Goal: Transaction & Acquisition: Purchase product/service

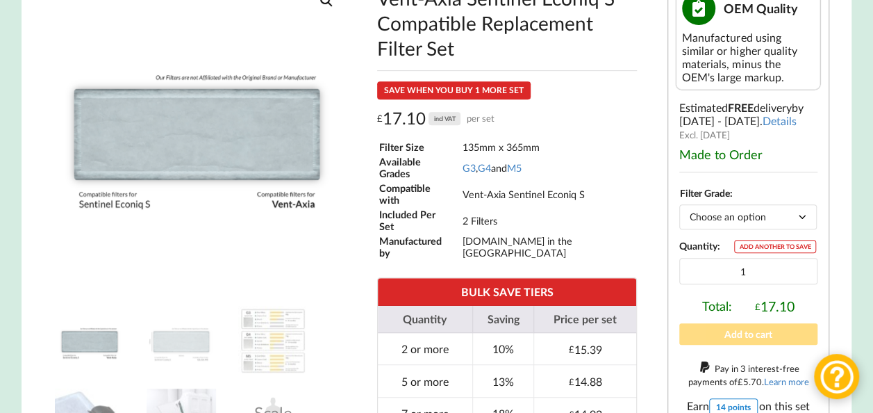
scroll to position [314, 0]
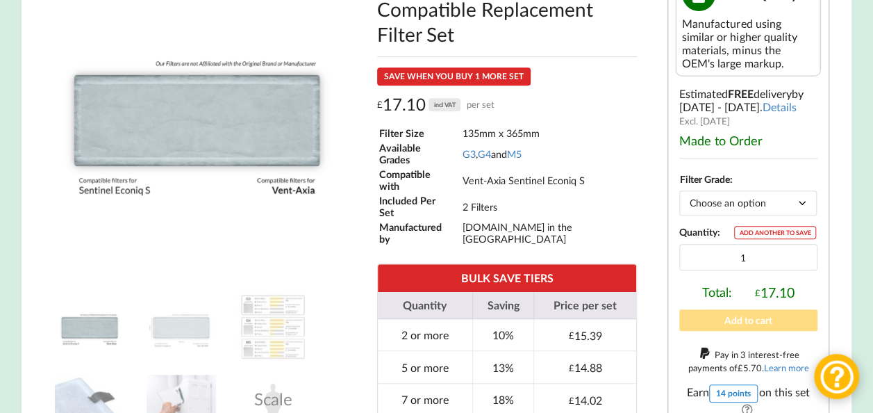
click at [804, 206] on select "Choose an option G3 G4 M5" at bounding box center [748, 202] width 138 height 24
click at [679, 196] on select "Choose an option G3 G4 M5" at bounding box center [748, 202] width 138 height 24
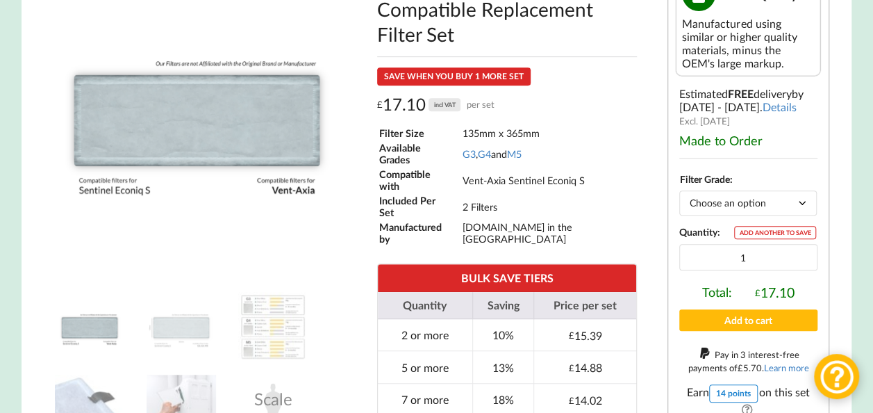
click at [800, 205] on select "Choose an option G3 G4 M5" at bounding box center [748, 202] width 138 height 24
click at [679, 196] on select "Choose an option G3 G4 M5" at bounding box center [748, 202] width 138 height 24
select select "G4"
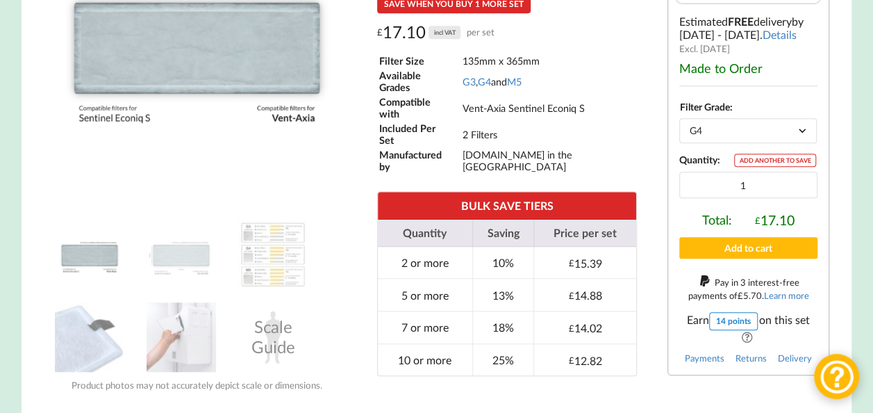
scroll to position [453, 0]
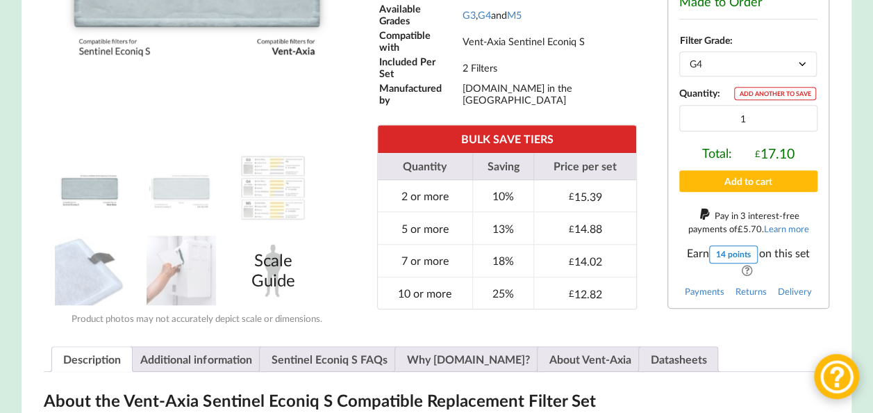
click at [276, 274] on div "Scale Guide" at bounding box center [272, 269] width 69 height 69
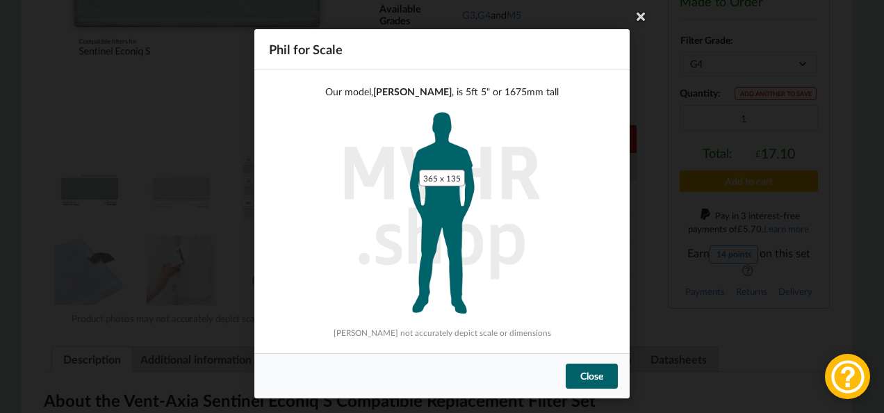
click at [590, 373] on div "Close" at bounding box center [591, 375] width 52 height 25
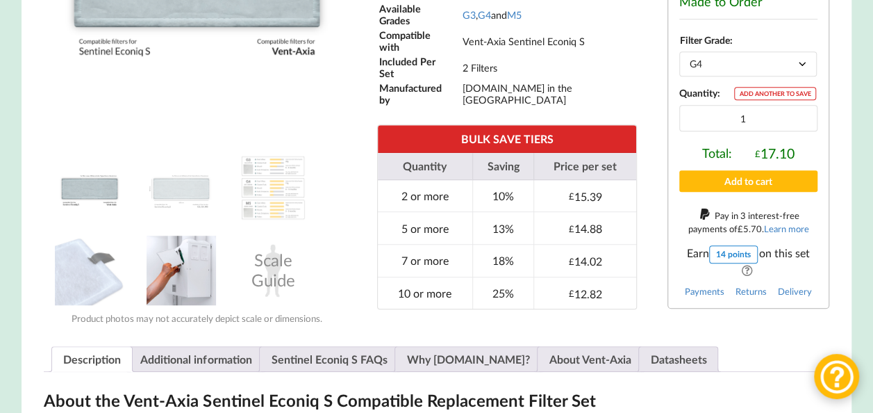
click at [179, 285] on img at bounding box center [181, 269] width 69 height 69
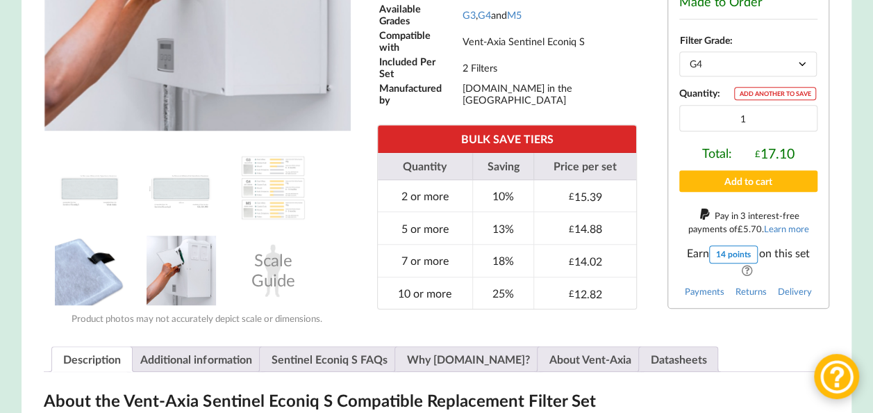
click at [104, 276] on img at bounding box center [89, 269] width 69 height 69
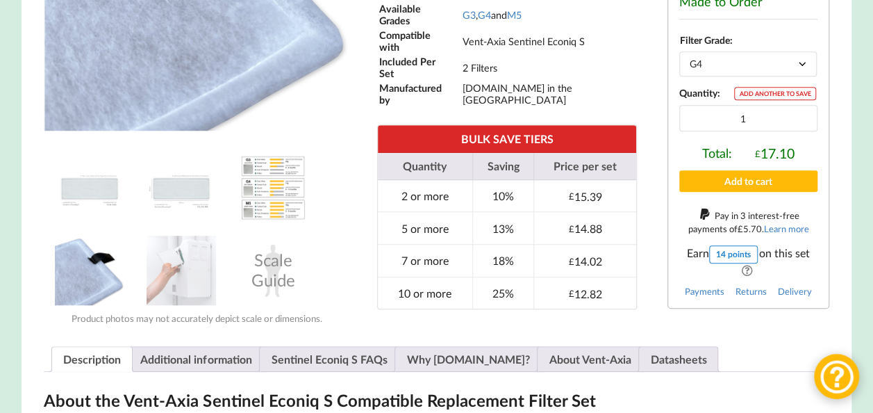
click at [256, 197] on img at bounding box center [272, 187] width 69 height 69
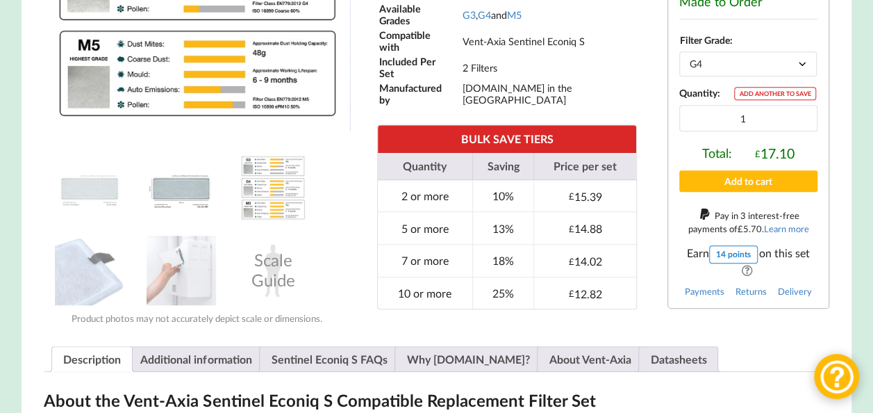
click at [196, 192] on img at bounding box center [181, 187] width 69 height 69
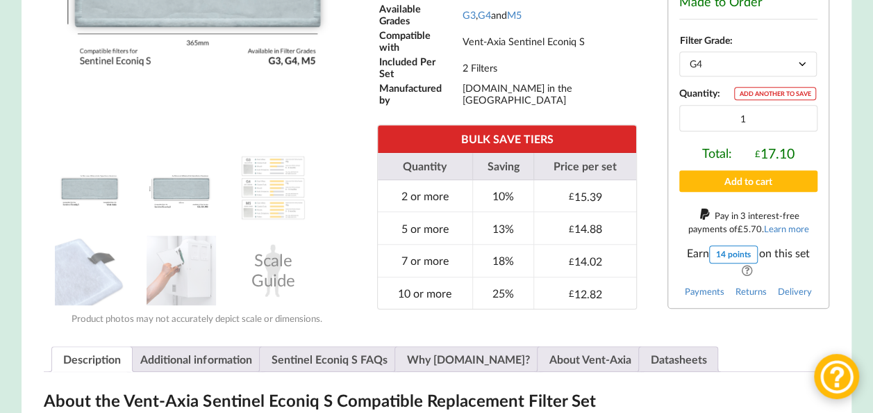
click at [110, 192] on img at bounding box center [89, 187] width 69 height 69
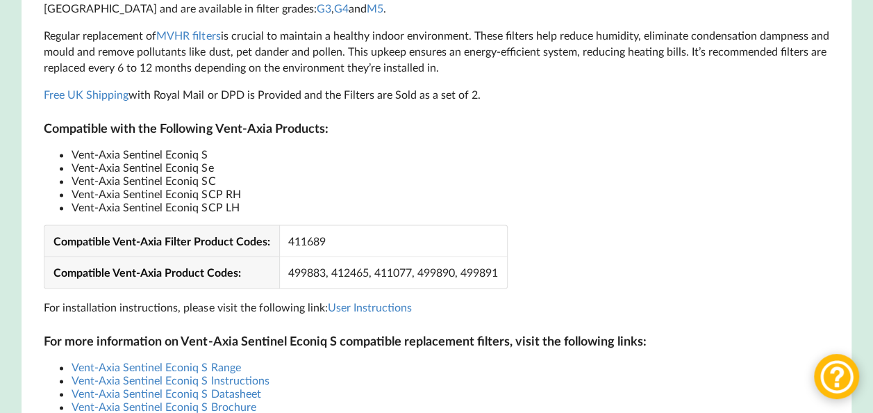
scroll to position [939, 0]
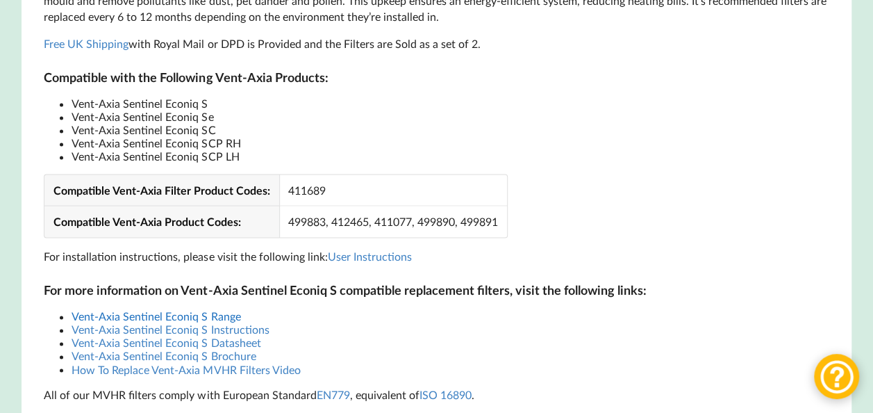
click at [179, 322] on link "Vent-Axia Sentinel Econiq S Range" at bounding box center [156, 315] width 169 height 13
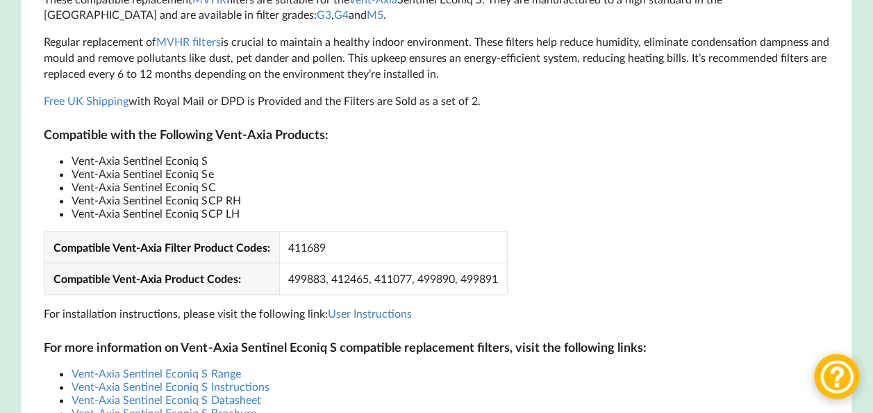
scroll to position [903, 0]
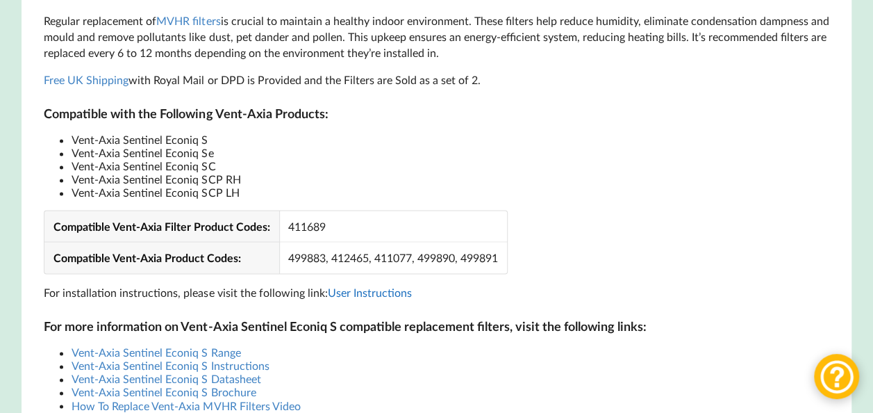
click at [387, 297] on link "User Instructions" at bounding box center [369, 291] width 84 height 13
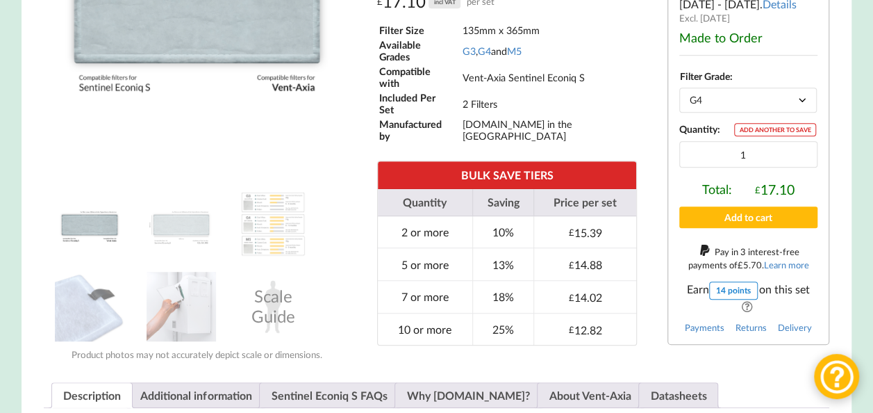
scroll to position [486, 0]
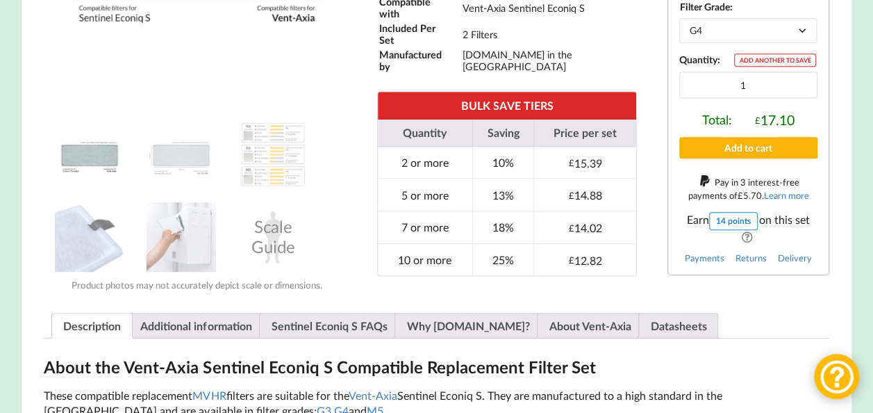
click at [756, 151] on button "Add to cart" at bounding box center [748, 148] width 138 height 22
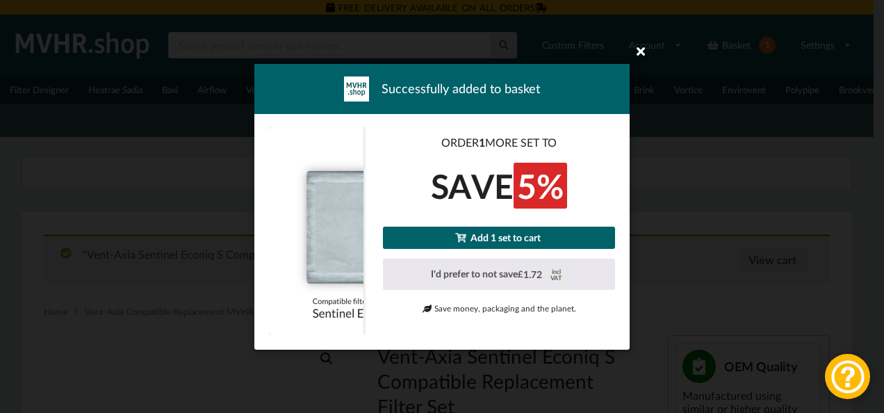
click at [642, 51] on icon at bounding box center [640, 51] width 22 height 22
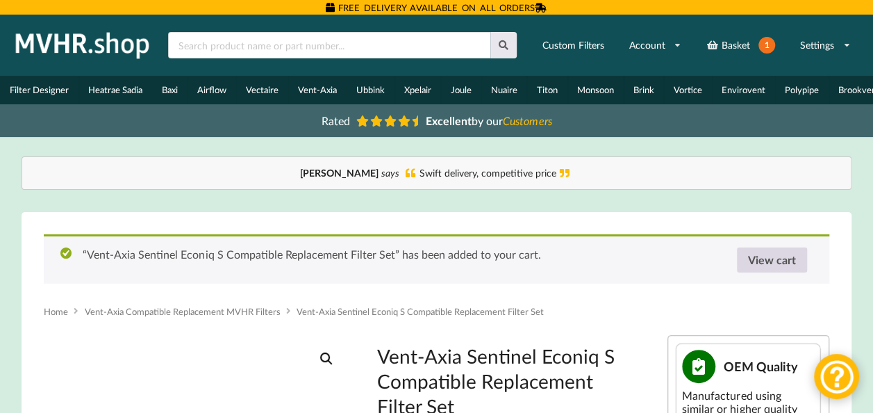
click at [770, 270] on link "View cart" at bounding box center [772, 259] width 70 height 25
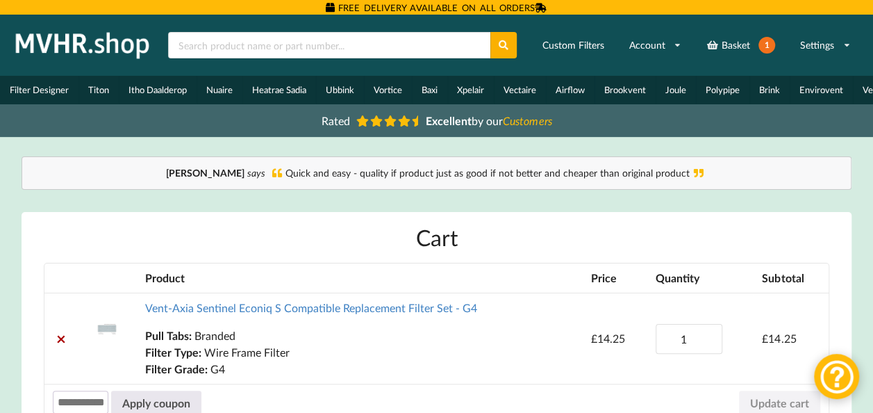
scroll to position [139, 0]
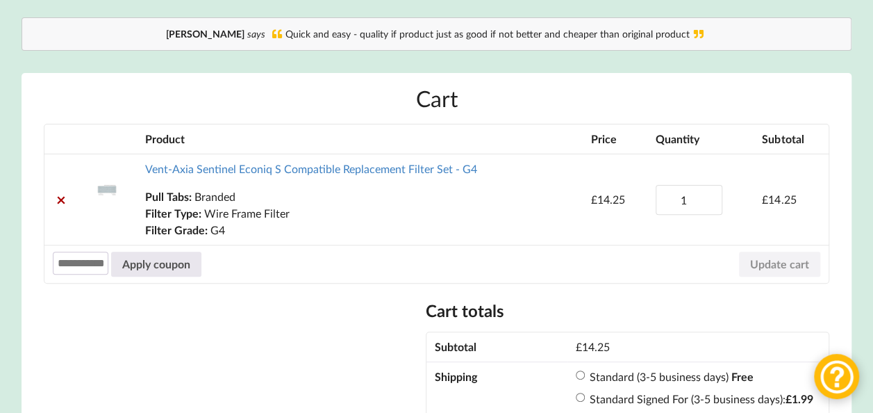
click at [107, 193] on img at bounding box center [107, 189] width 22 height 22
